Goal: Transaction & Acquisition: Subscribe to service/newsletter

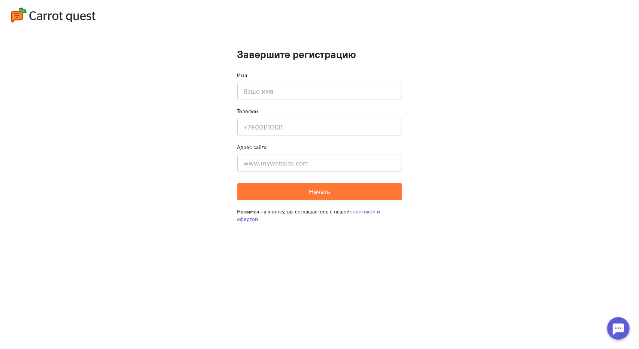
click at [295, 96] on input at bounding box center [319, 91] width 165 height 17
type input "L"
type input "[PERSON_NAME]"
type input "[PHONE_NUMBER]"
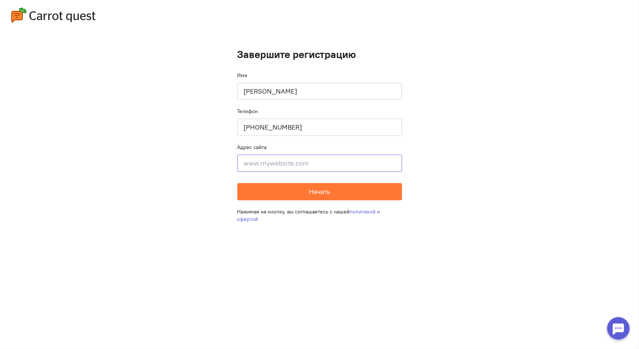
click at [255, 164] on input at bounding box center [319, 163] width 165 height 17
click at [258, 192] on button "Начать" at bounding box center [319, 191] width 165 height 17
click at [299, 164] on input at bounding box center [319, 163] width 165 height 17
type input "ь"
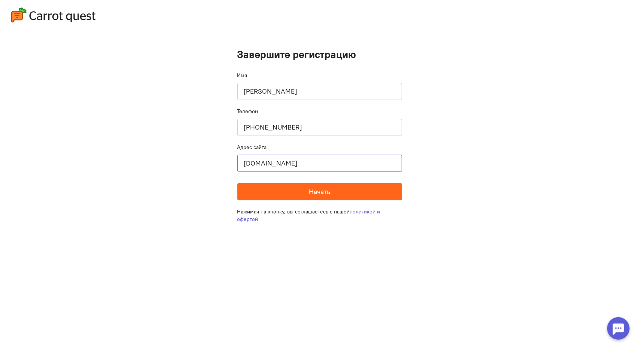
type input "[DOMAIN_NAME]"
click at [298, 192] on button "Начать" at bounding box center [319, 191] width 165 height 17
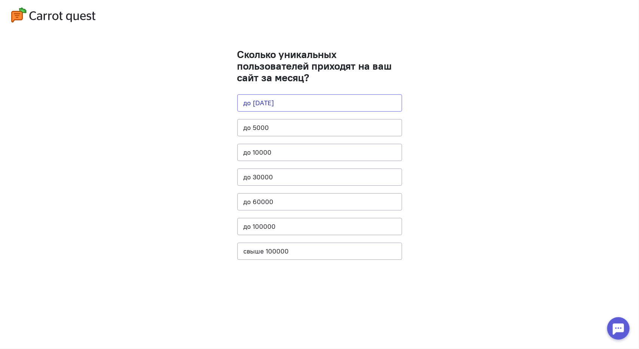
click at [337, 102] on button "до [DATE]" at bounding box center [319, 102] width 165 height 17
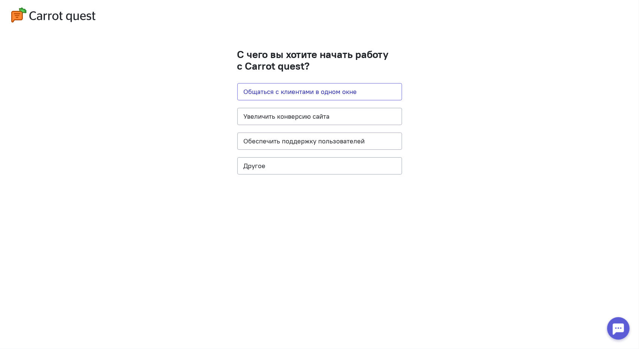
click at [331, 94] on button "Общаться с клиентами в одном окне" at bounding box center [319, 91] width 165 height 17
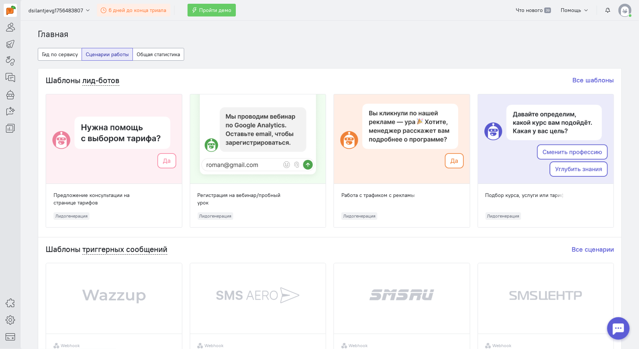
click at [132, 10] on span "6 дней до конца триала" at bounding box center [138, 10] width 58 height 7
